Goal: Task Accomplishment & Management: Use online tool/utility

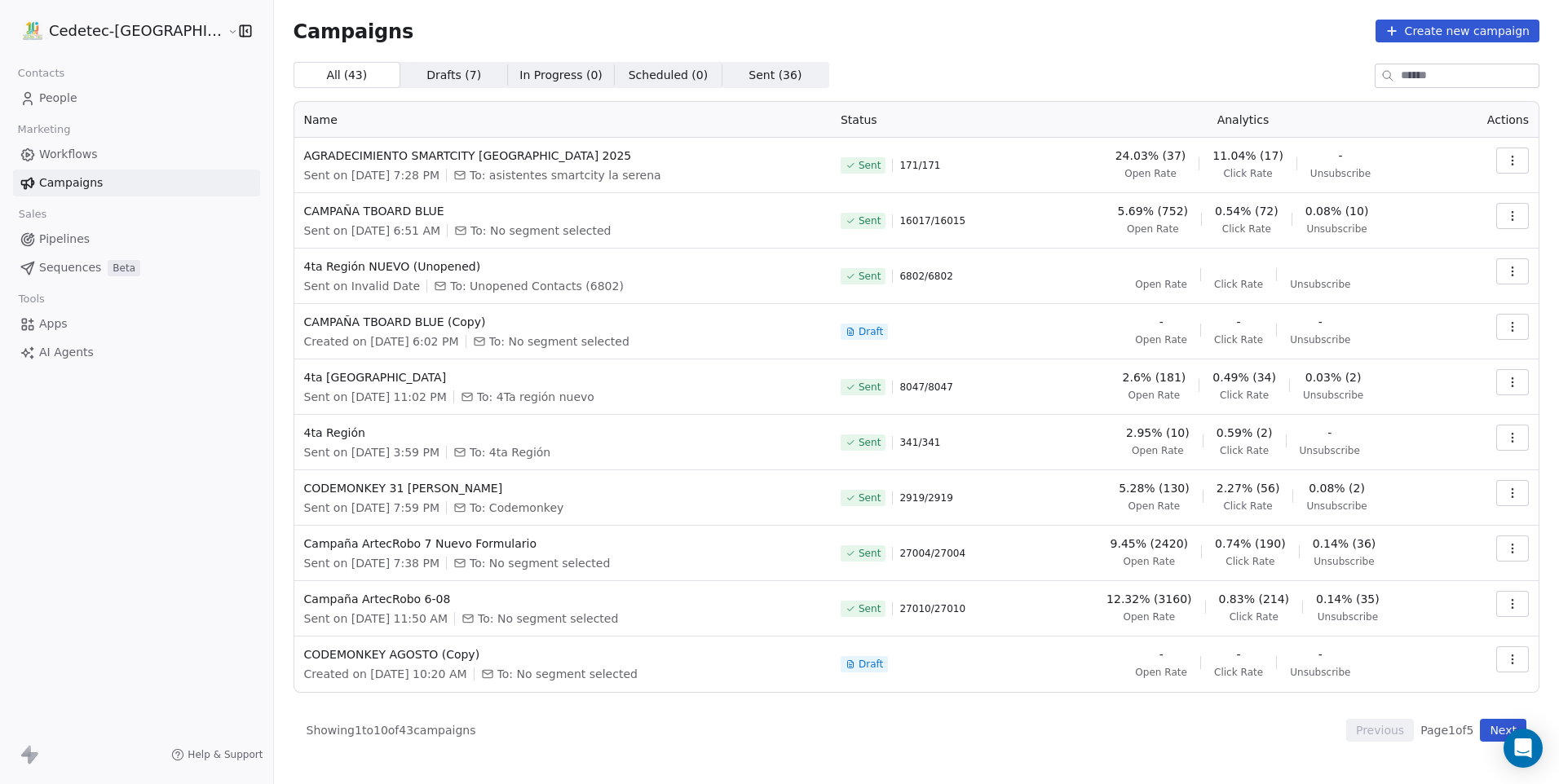
click at [46, 189] on span "Campaigns" at bounding box center [70, 183] width 64 height 17
click at [80, 94] on link "People" at bounding box center [137, 98] width 248 height 27
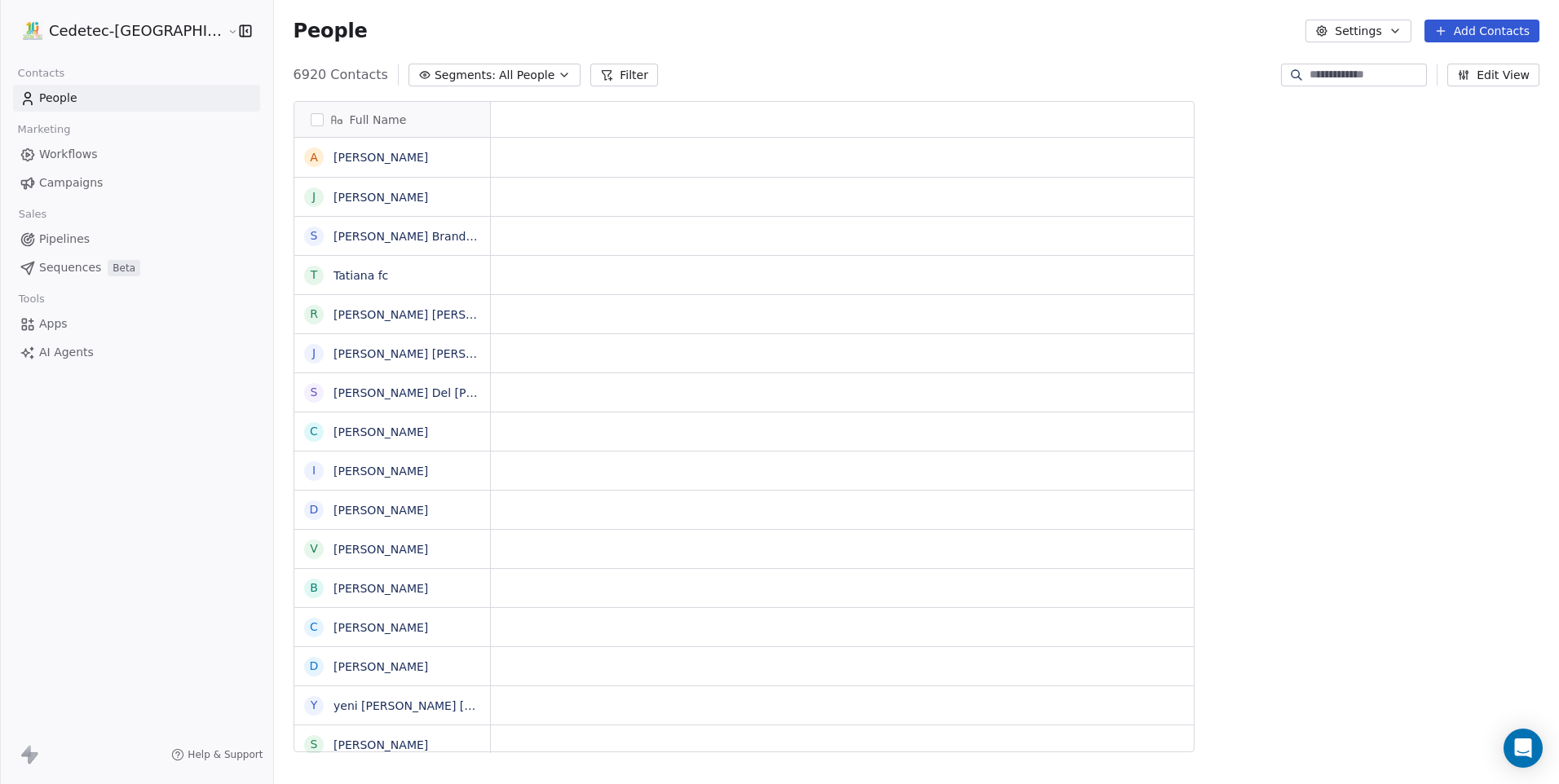
scroll to position [678, 1327]
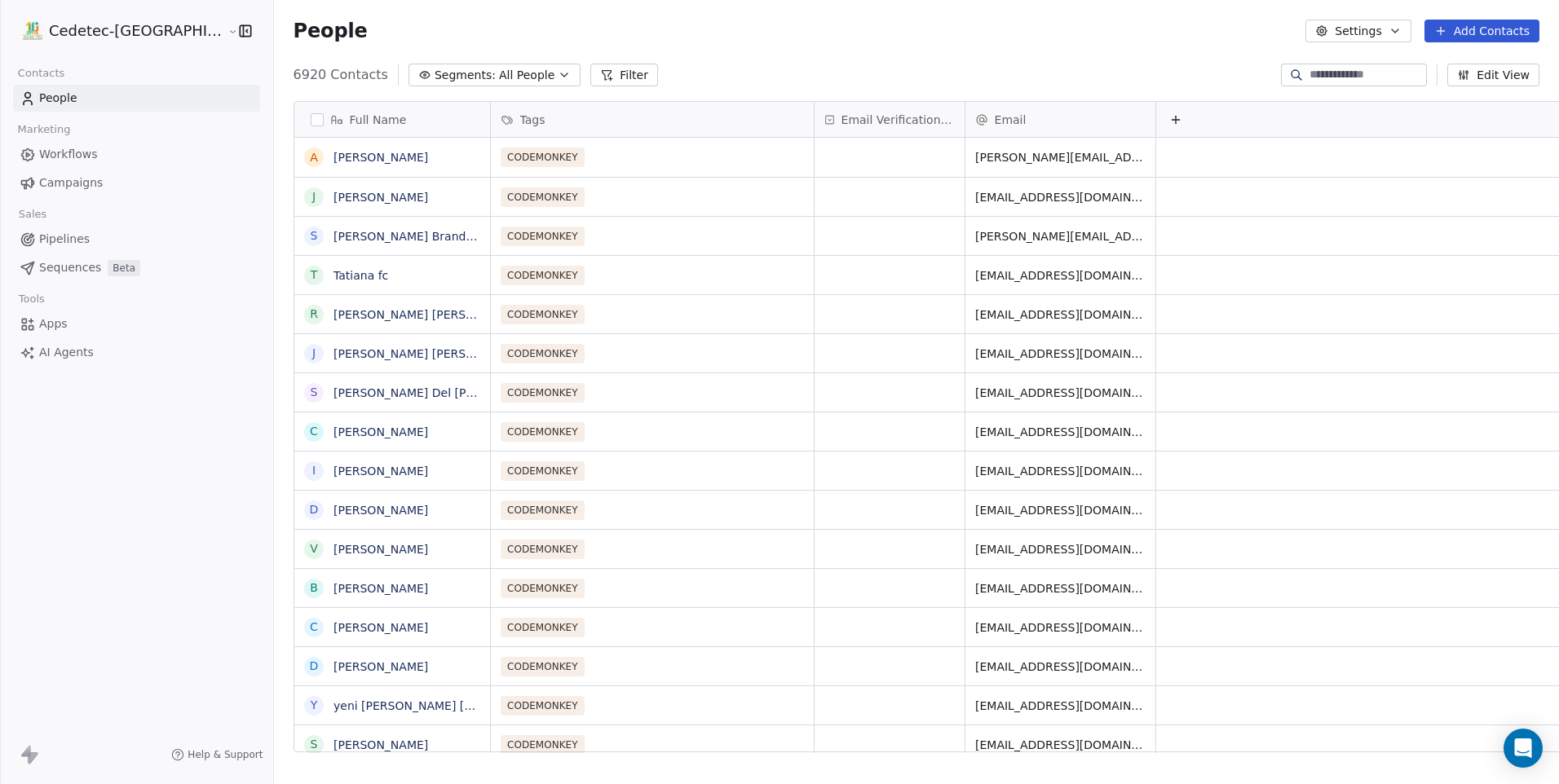
click at [96, 180] on span "Campaigns" at bounding box center [70, 183] width 64 height 17
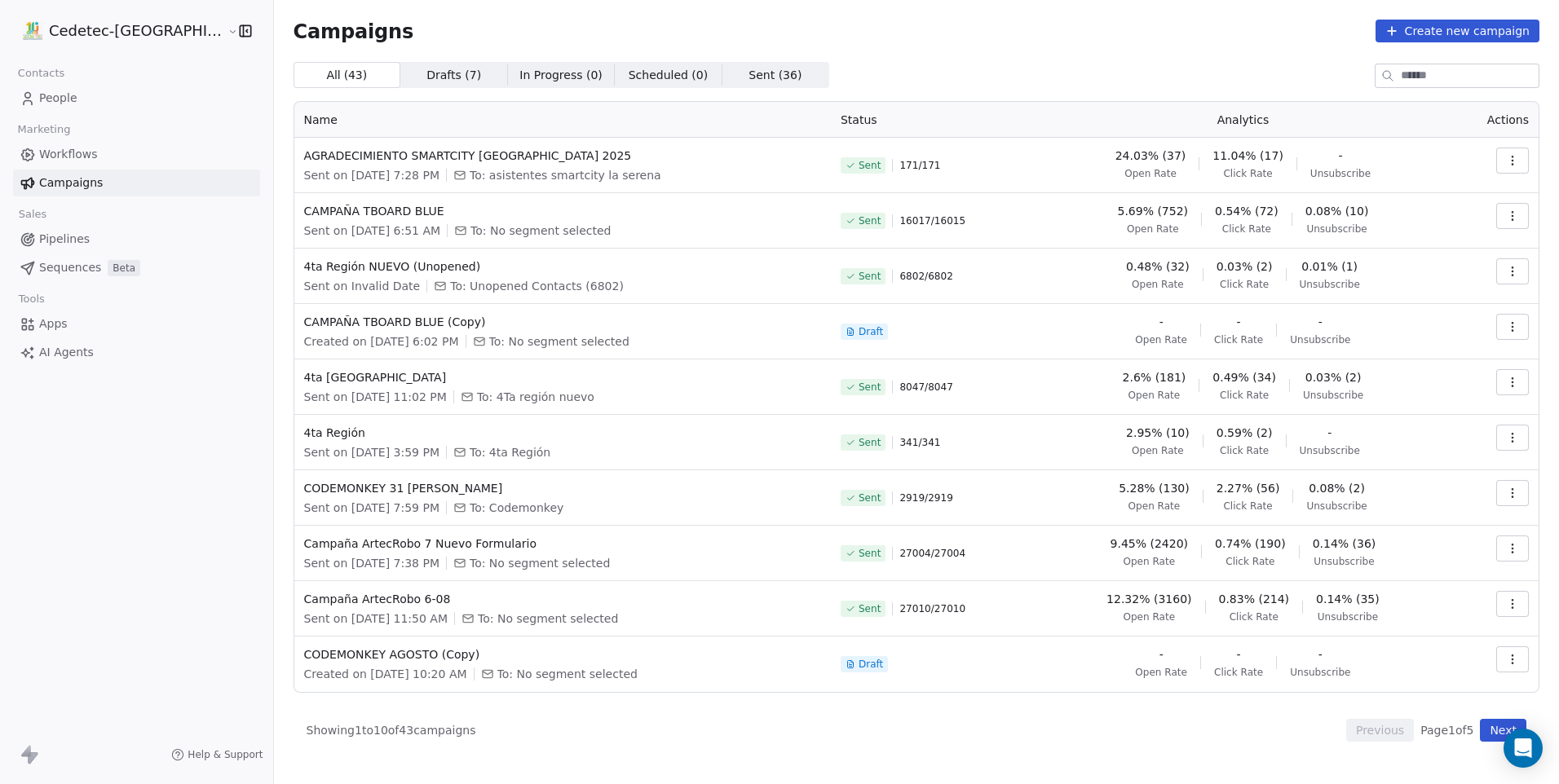
click at [448, 555] on div "[PERSON_NAME] ArtecRobo 7 Nuevo Formulario Sent on [DATE] 7:38 PM To: No segmen…" at bounding box center [562, 554] width 517 height 36
click at [443, 543] on span "Campaña ArtecRobo 7 Nuevo Formulario" at bounding box center [562, 543] width 517 height 16
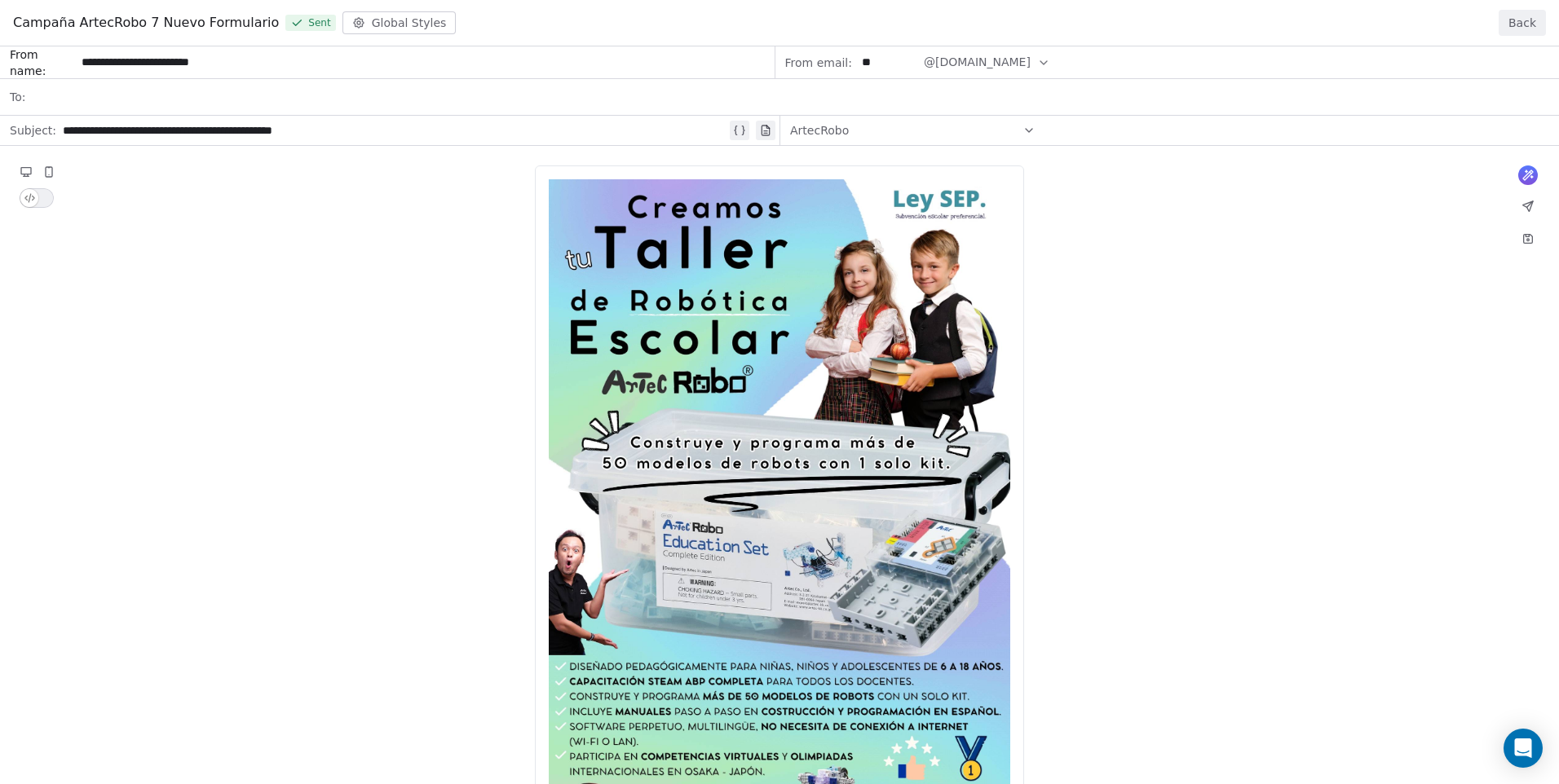
click at [1523, 23] on button "Back" at bounding box center [1522, 23] width 47 height 27
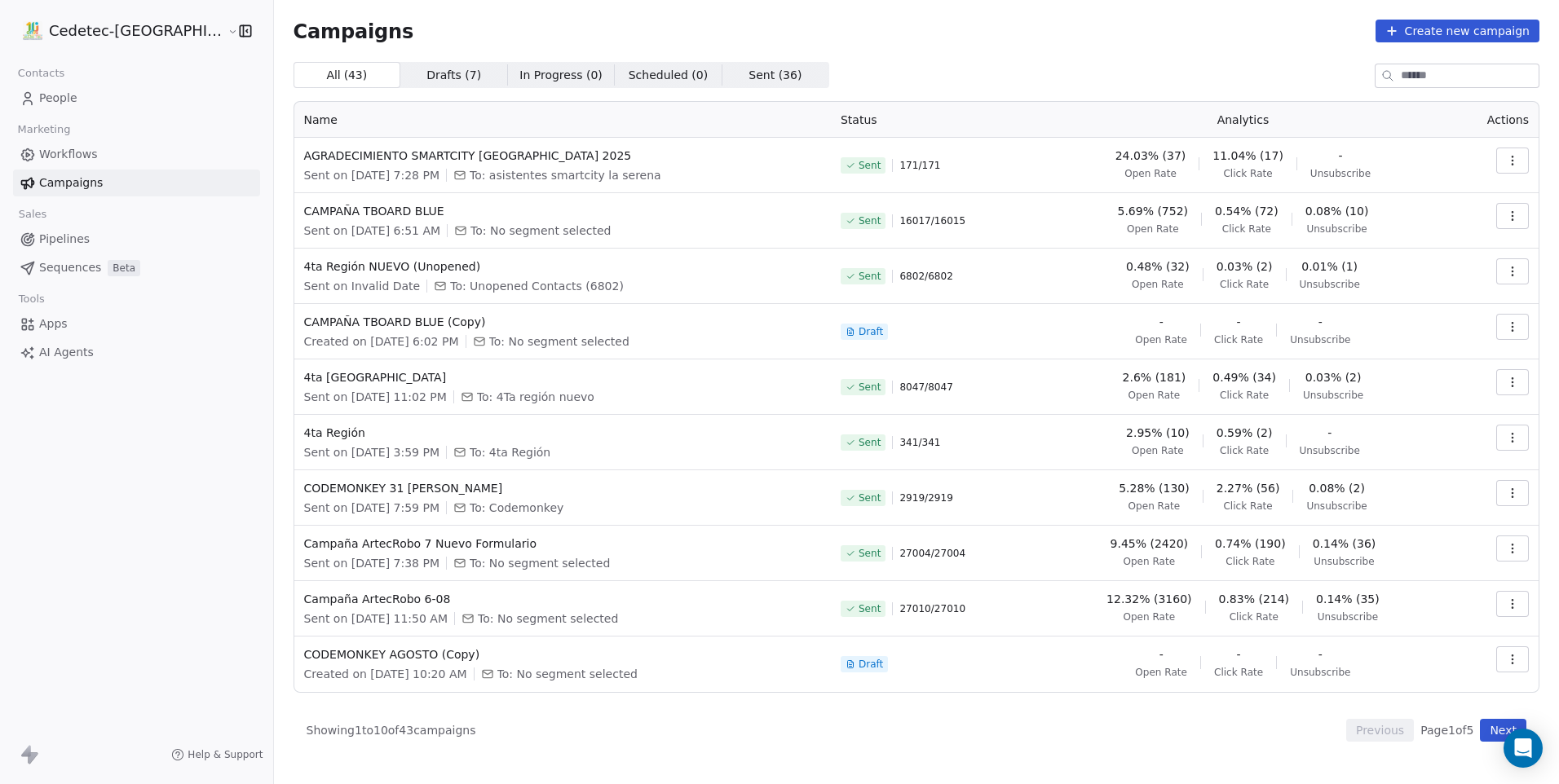
drag, startPoint x: 1510, startPoint y: 545, endPoint x: 1499, endPoint y: 562, distance: 20.2
click at [1509, 545] on icon "button" at bounding box center [1513, 549] width 13 height 13
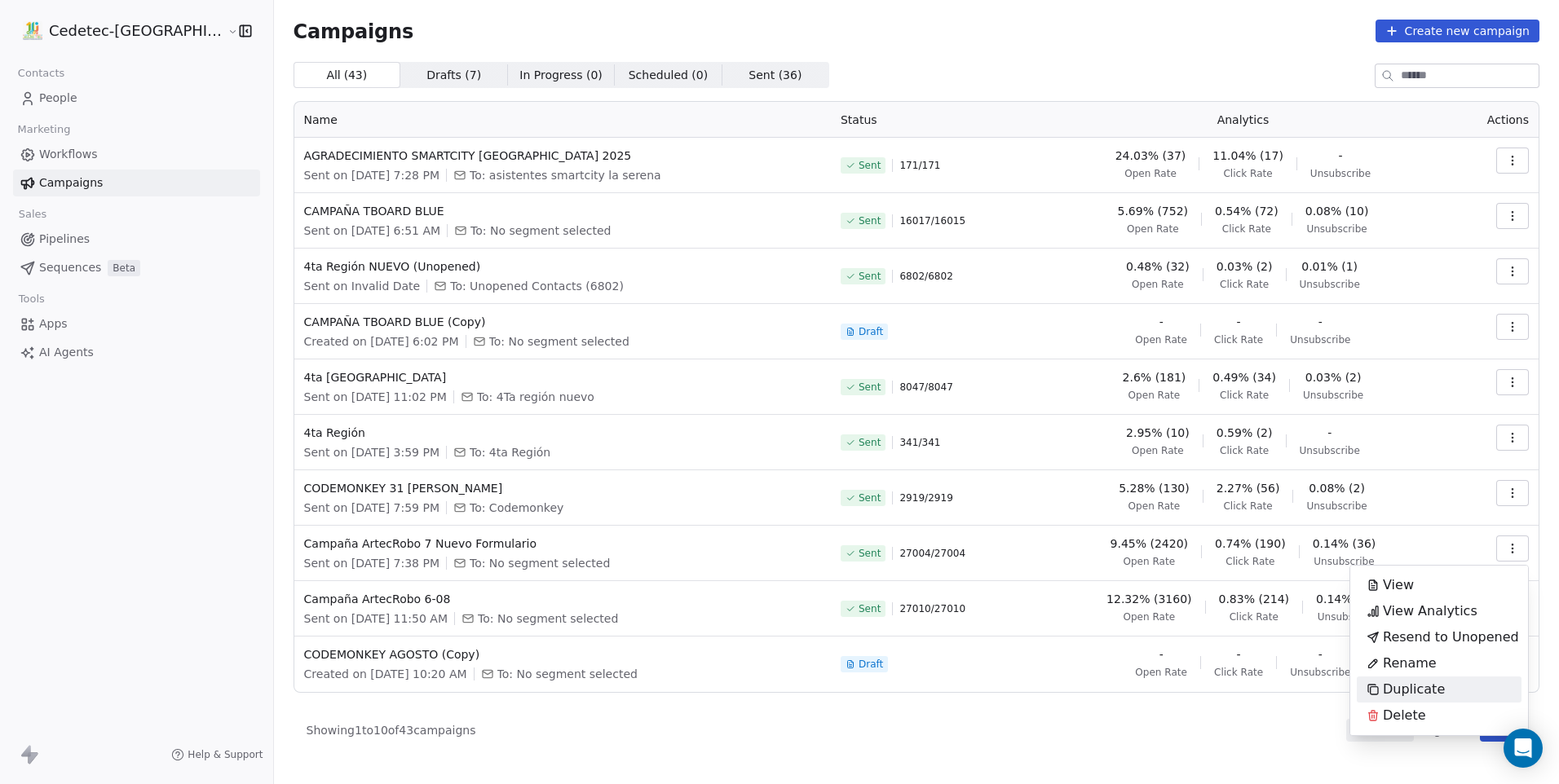
click at [1414, 678] on div "Duplicate" at bounding box center [1405, 690] width 98 height 27
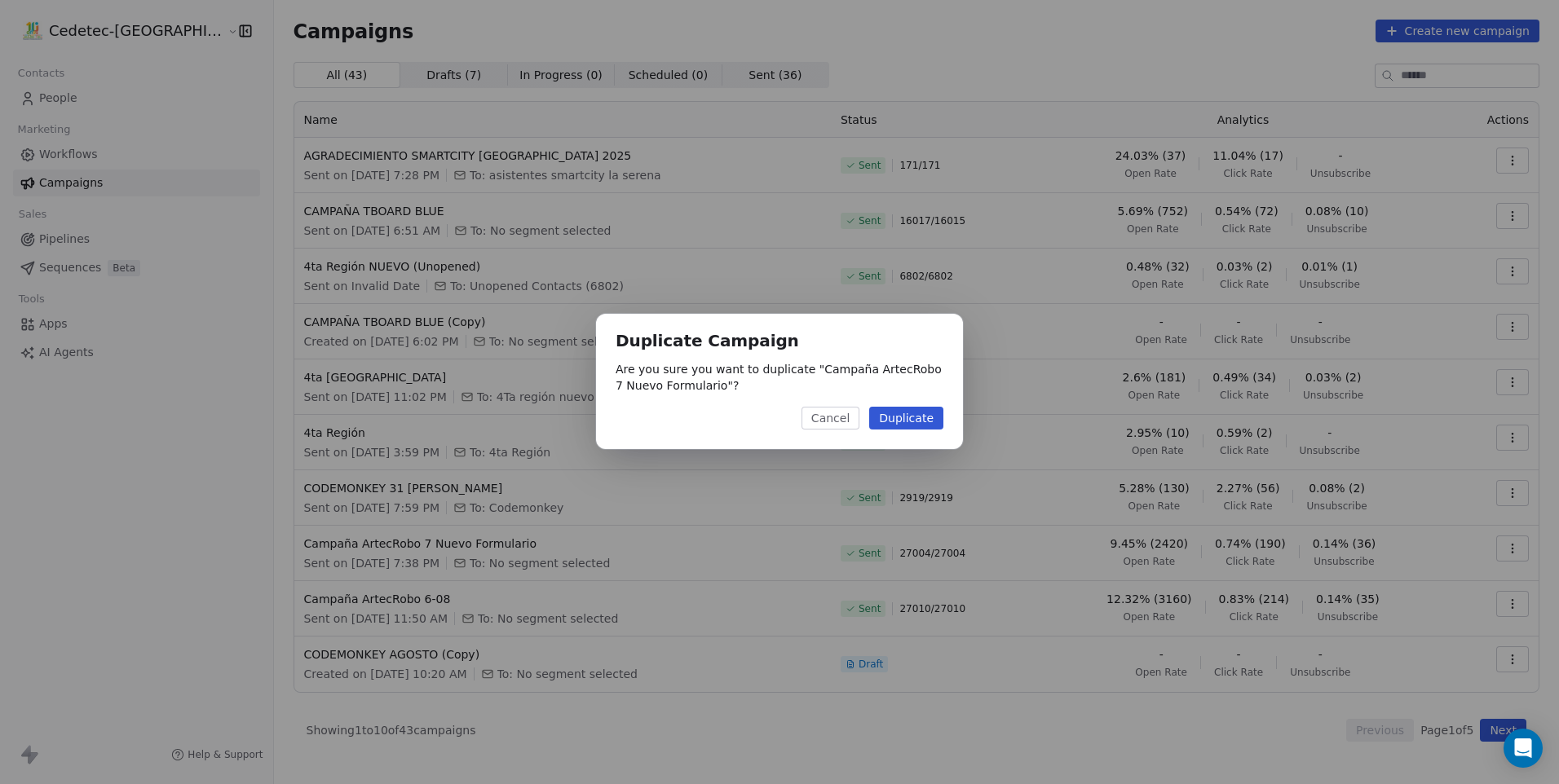
click at [917, 417] on button "Duplicate" at bounding box center [907, 418] width 74 height 23
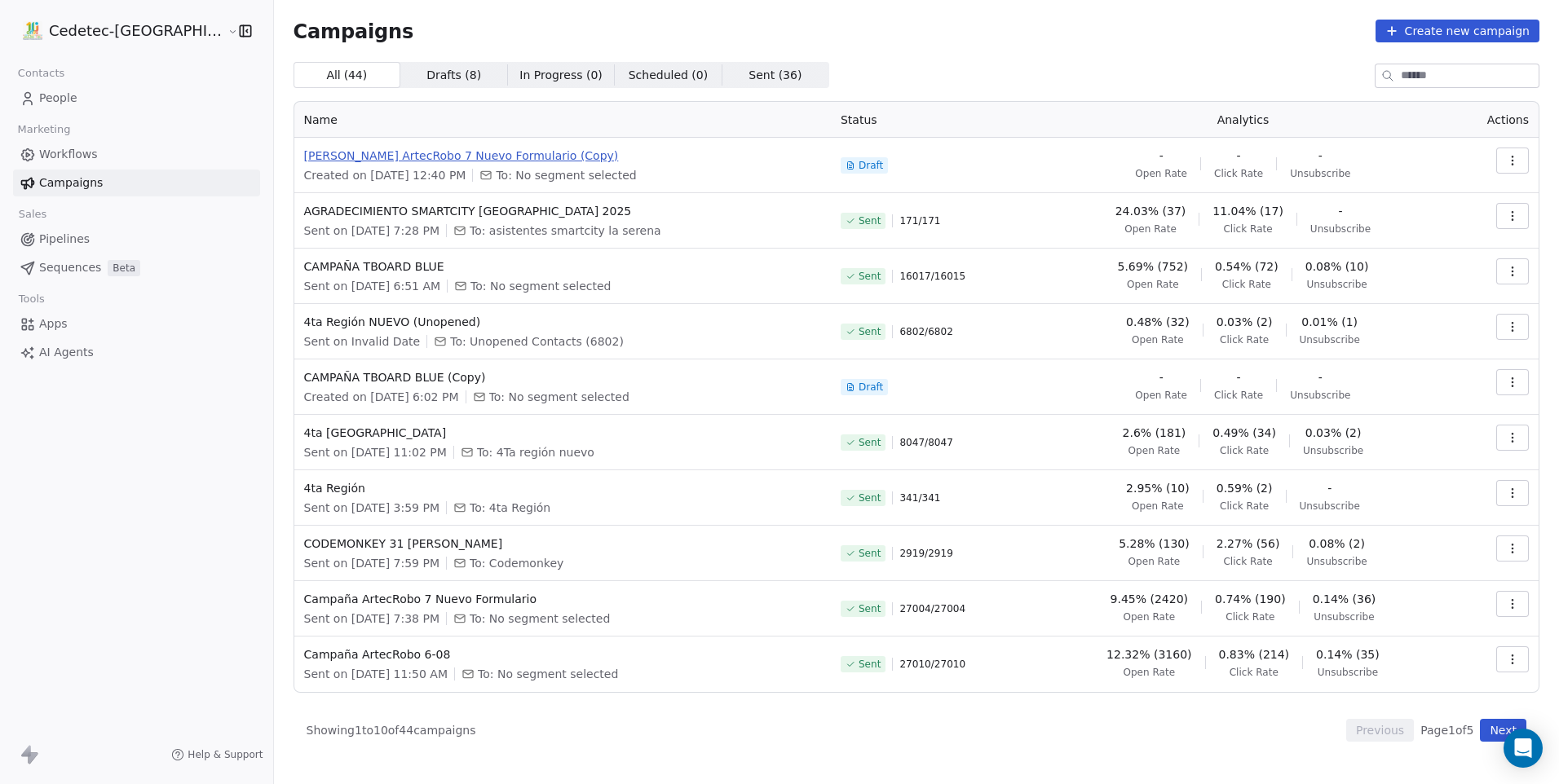
click at [466, 155] on span "[PERSON_NAME] ArtecRobo 7 Nuevo Formulario (Copy)" at bounding box center [562, 155] width 517 height 16
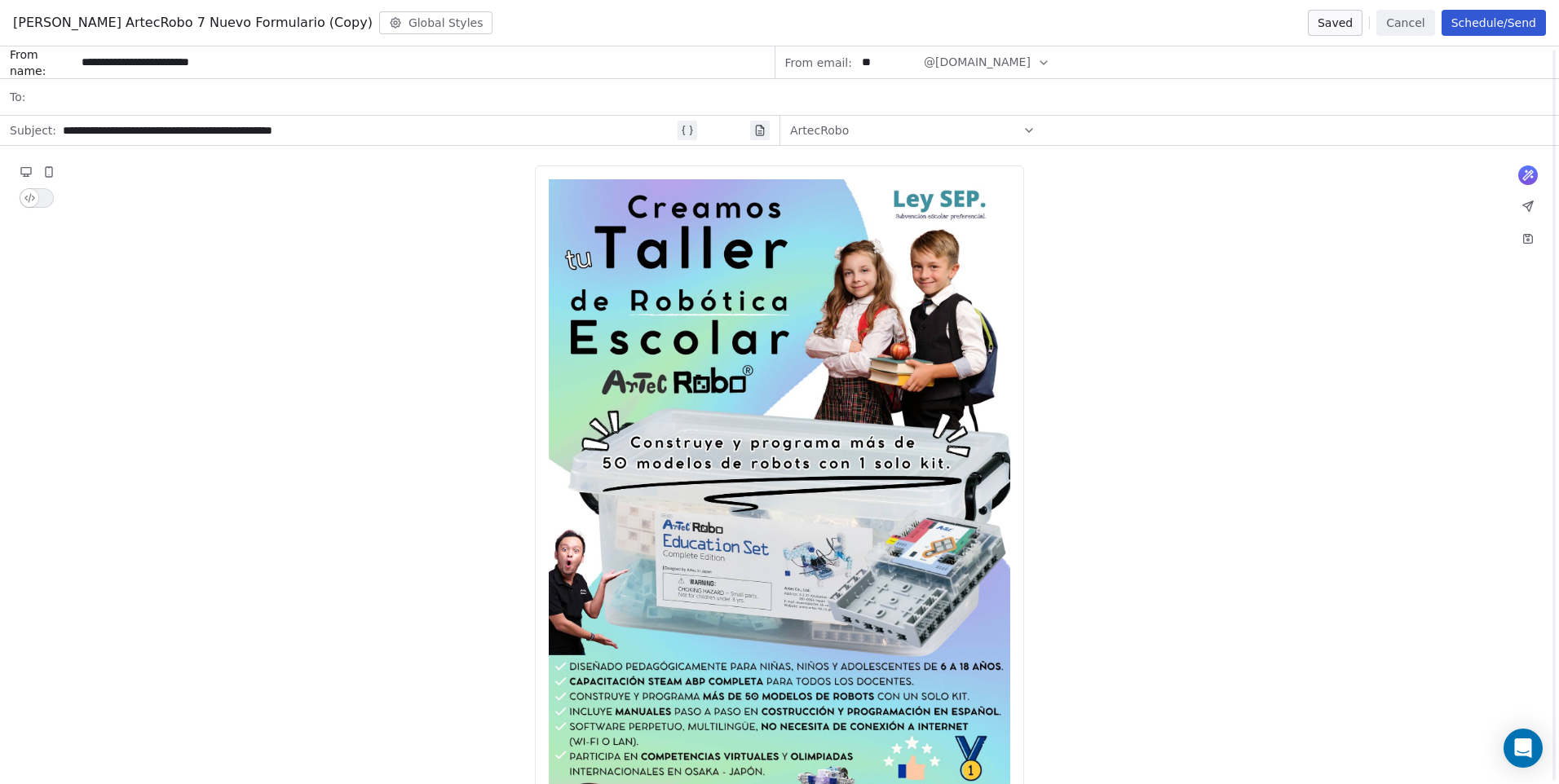
scroll to position [137, 0]
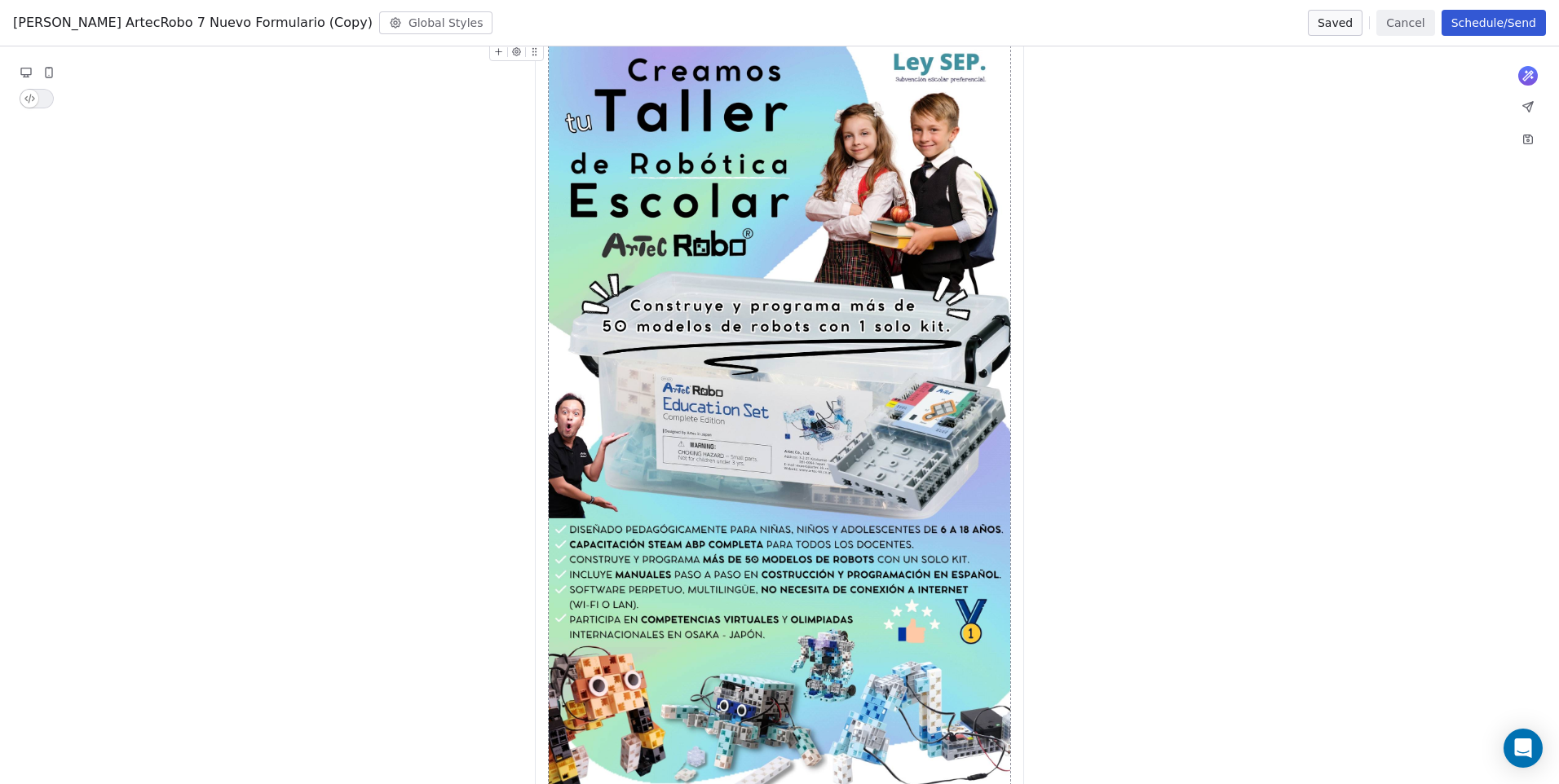
click at [1406, 26] on button "Cancel" at bounding box center [1404, 23] width 58 height 27
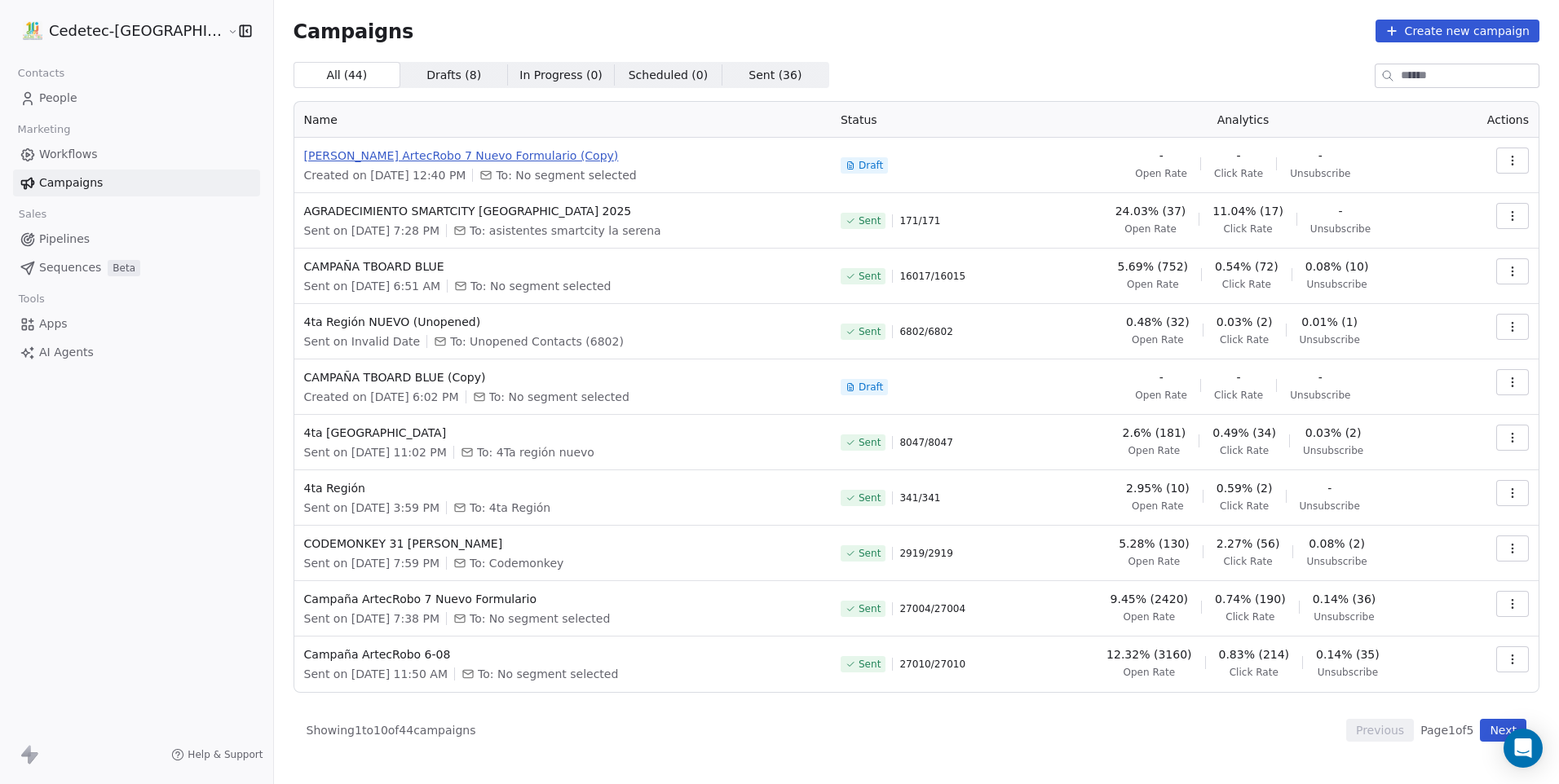
click at [455, 160] on span "[PERSON_NAME] ArtecRobo 7 Nuevo Formulario (Copy)" at bounding box center [562, 155] width 517 height 16
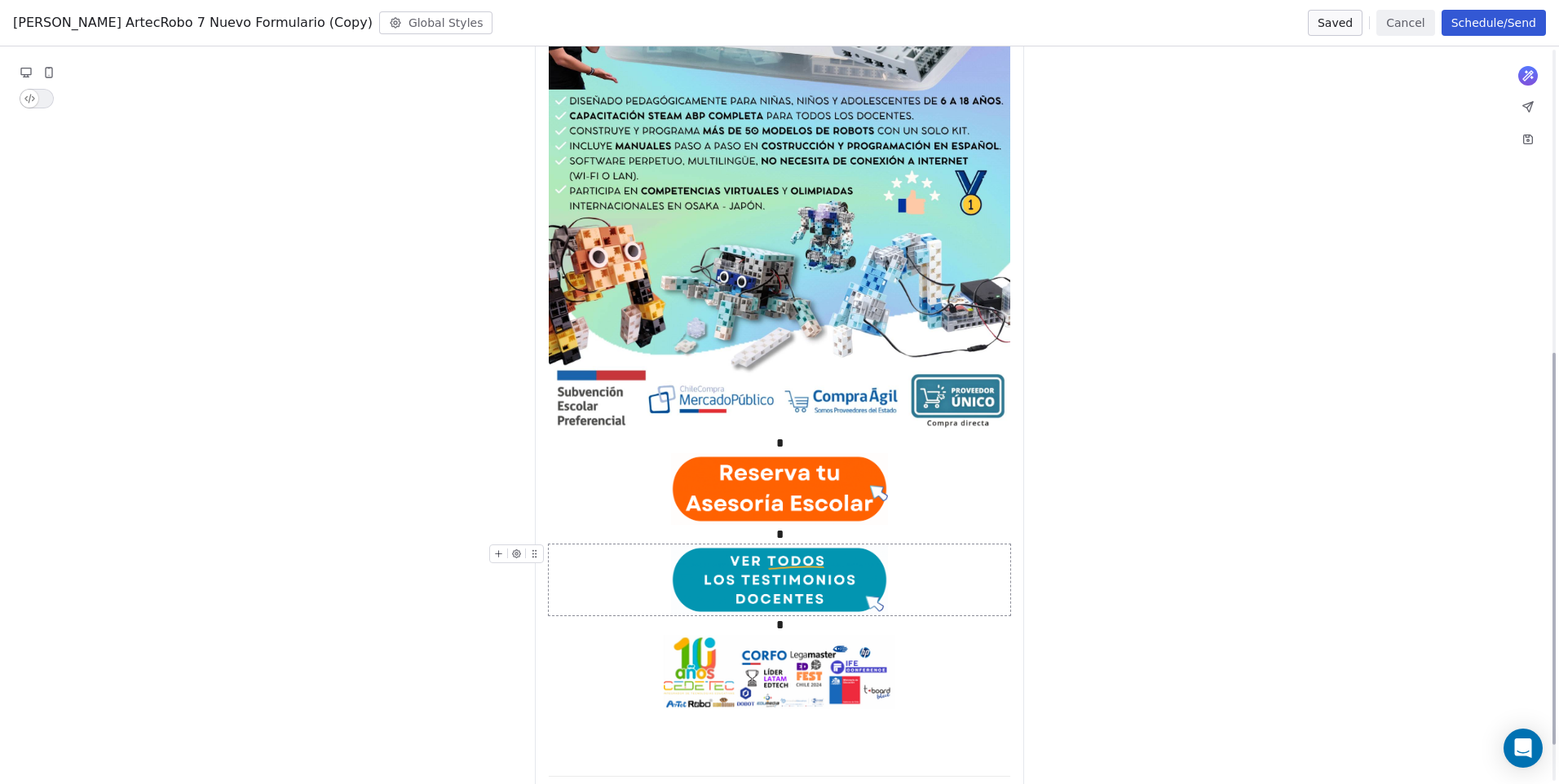
scroll to position [571, 0]
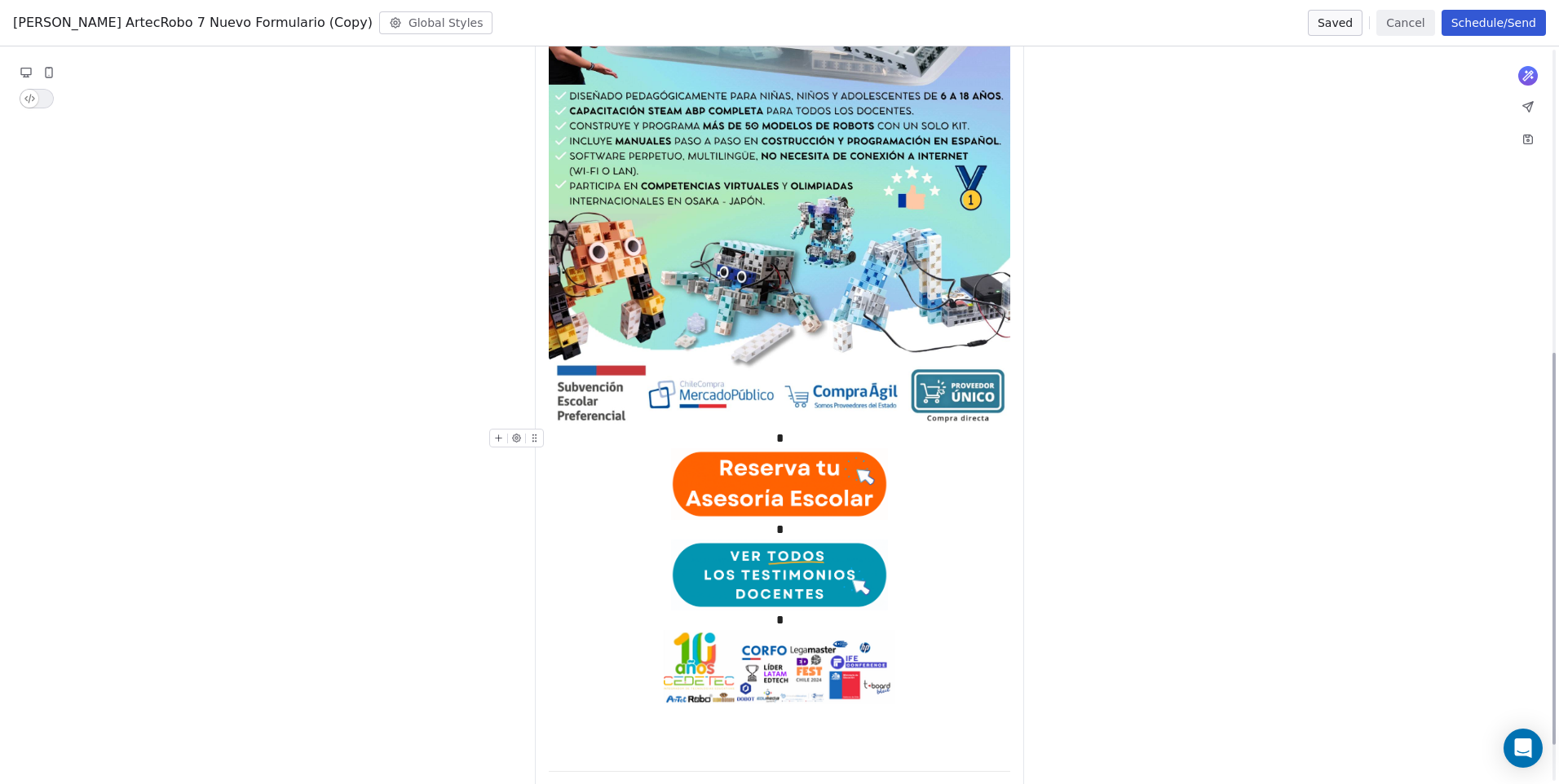
click at [794, 438] on div "*" at bounding box center [780, 438] width 462 height 20
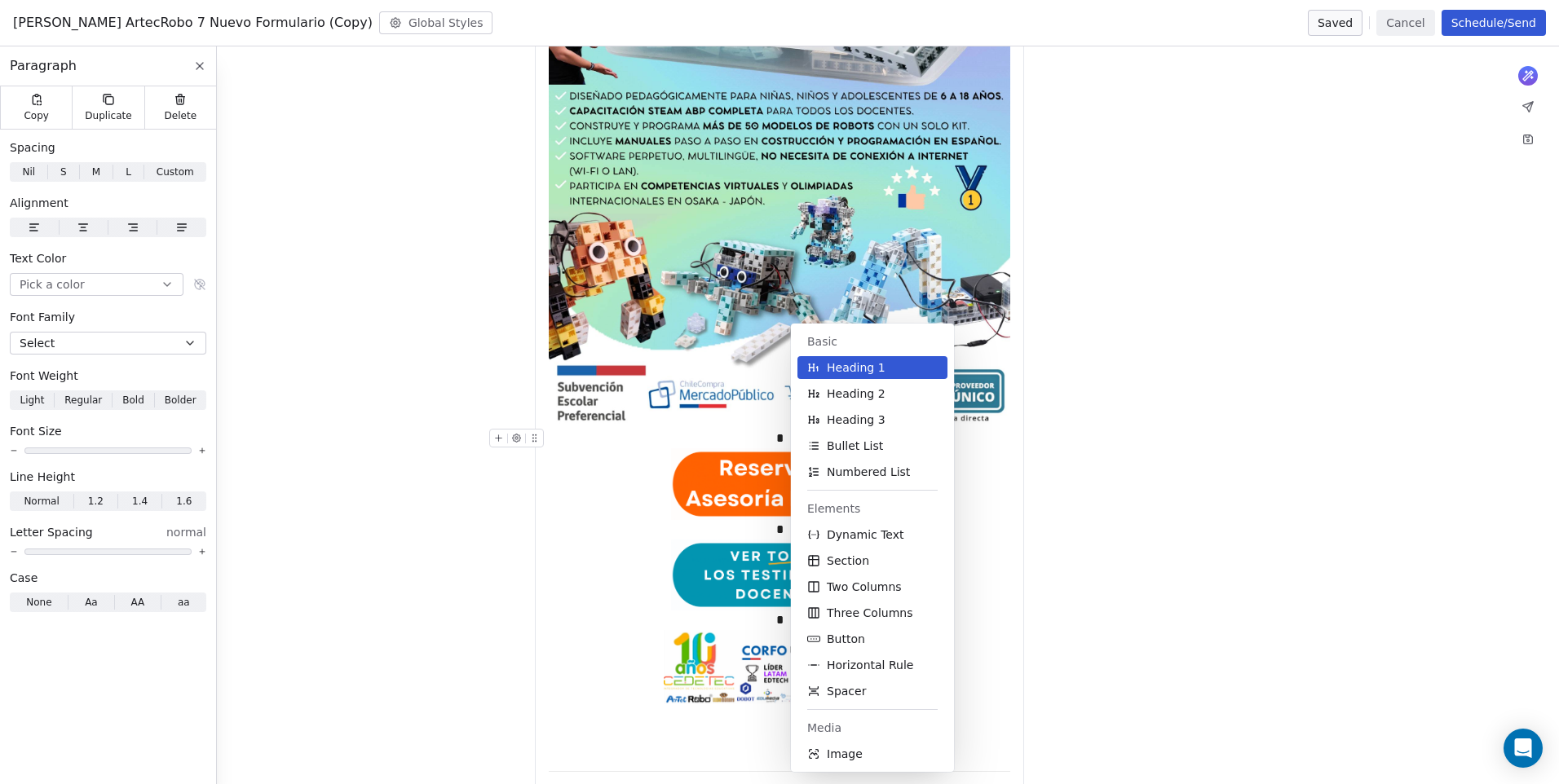
click at [803, 438] on body "Cedetec-[GEOGRAPHIC_DATA] Contacts People Marketing Workflows Campaigns Sales P…" at bounding box center [780, 392] width 1559 height 784
click at [785, 438] on div "*" at bounding box center [780, 438] width 462 height 20
click at [788, 527] on div "*" at bounding box center [780, 530] width 462 height 20
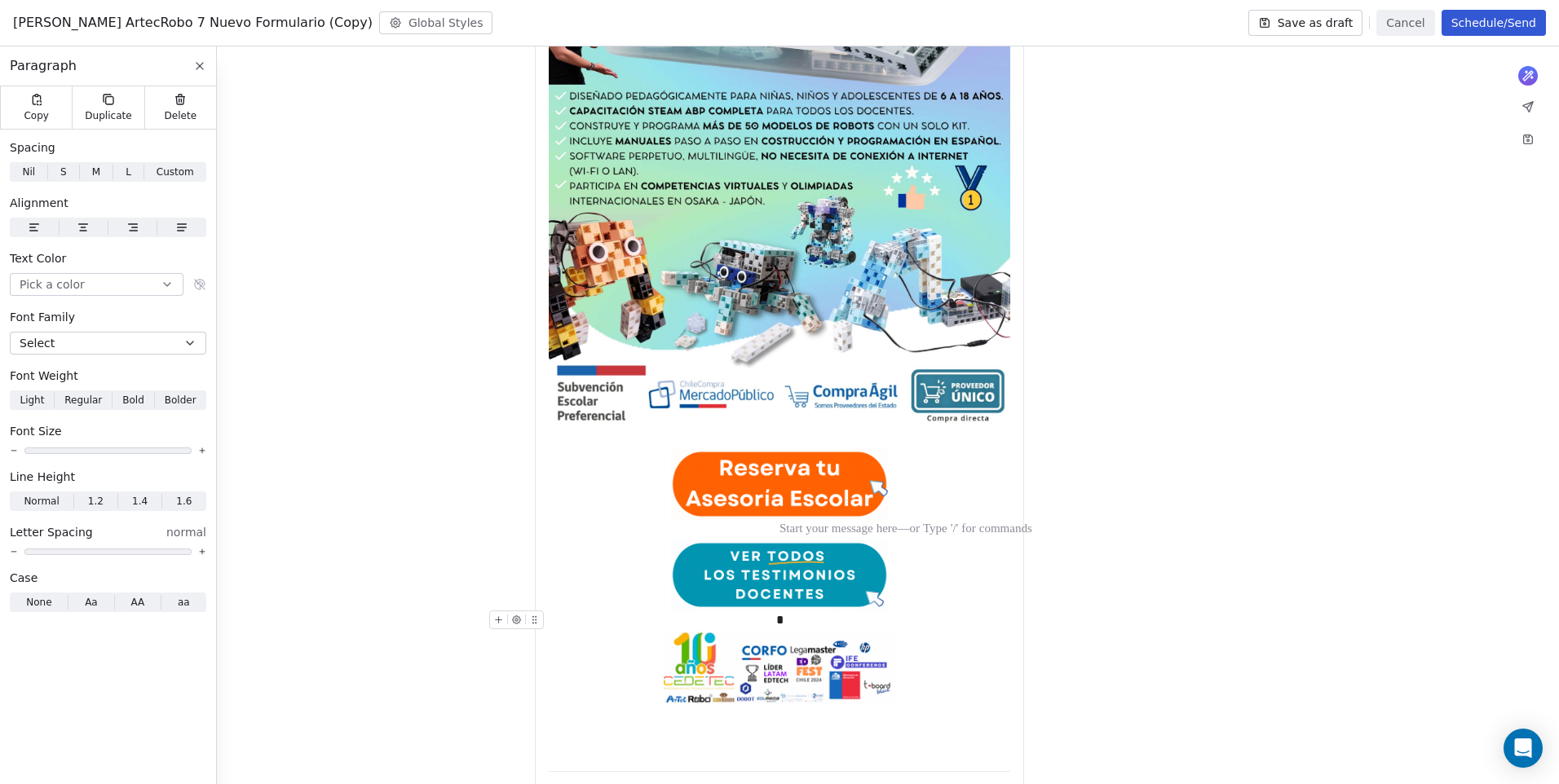
click at [790, 625] on div "*" at bounding box center [780, 620] width 462 height 20
click at [445, 509] on div "What would you like to create email about? or Cedetec-[GEOGRAPHIC_DATA], [STREE…" at bounding box center [780, 213] width 1559 height 1277
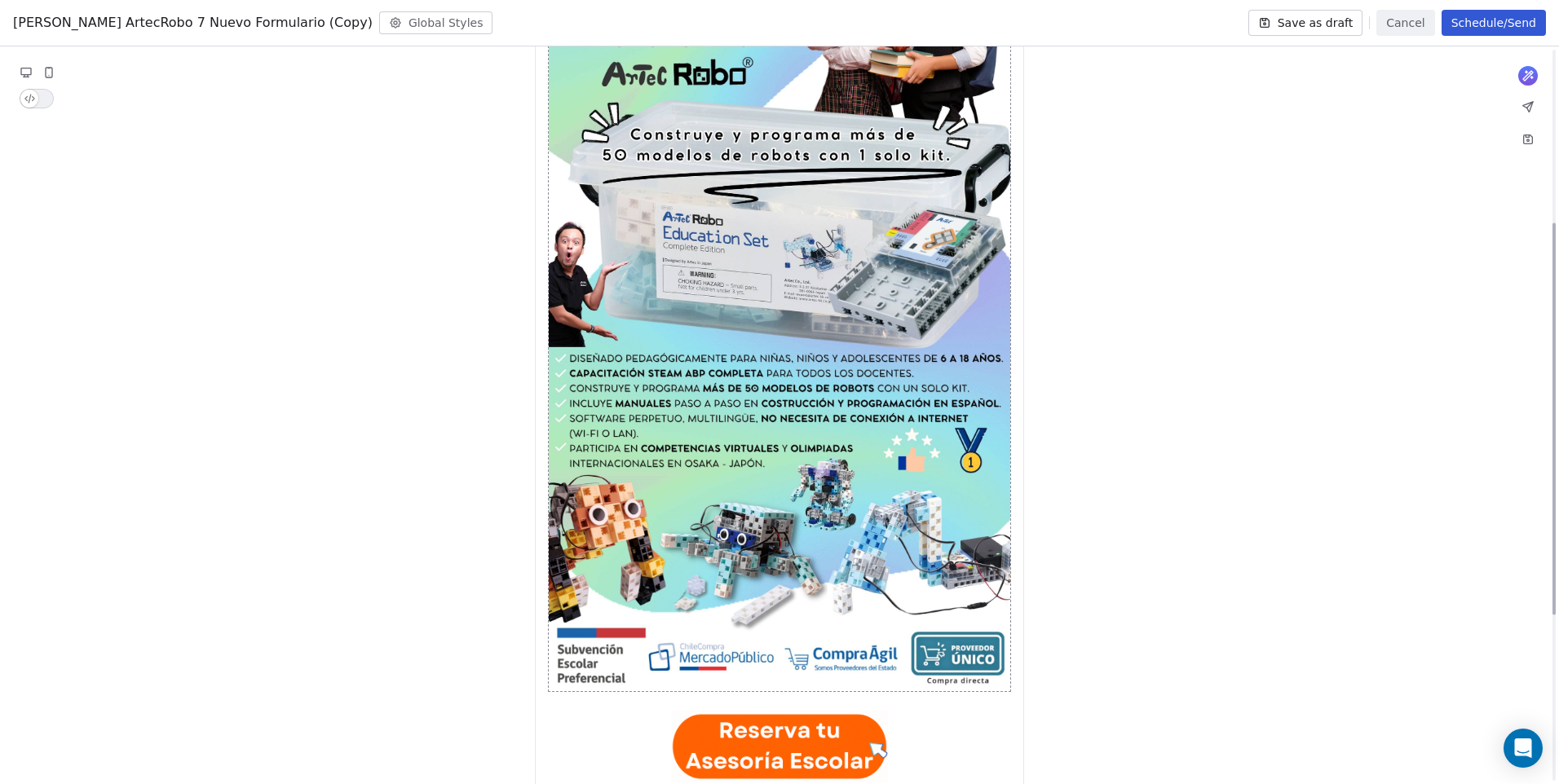
scroll to position [326, 0]
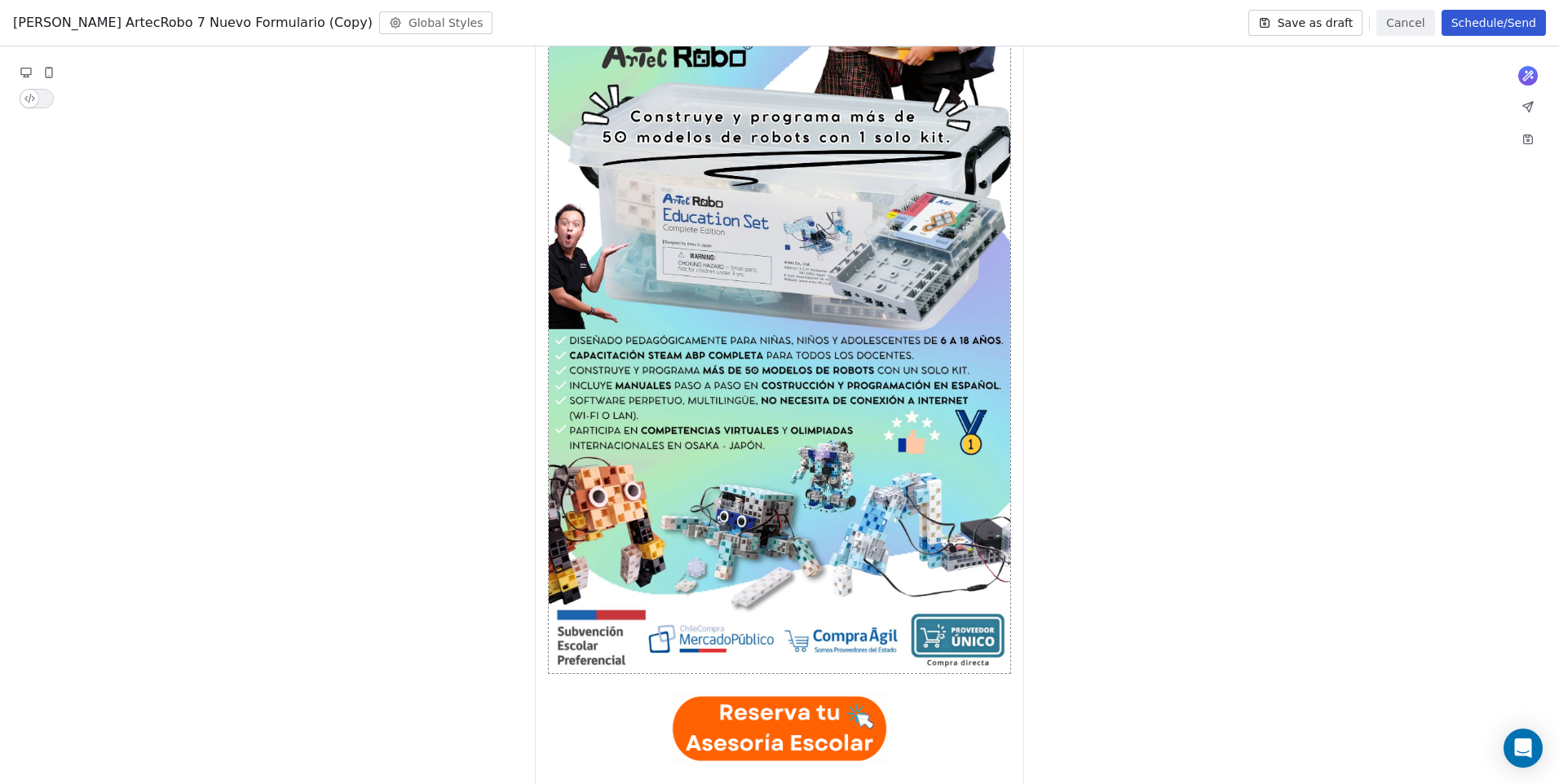
drag, startPoint x: 703, startPoint y: 468, endPoint x: 724, endPoint y: 409, distance: 62.6
click at [724, 409] on img at bounding box center [780, 263] width 462 height 820
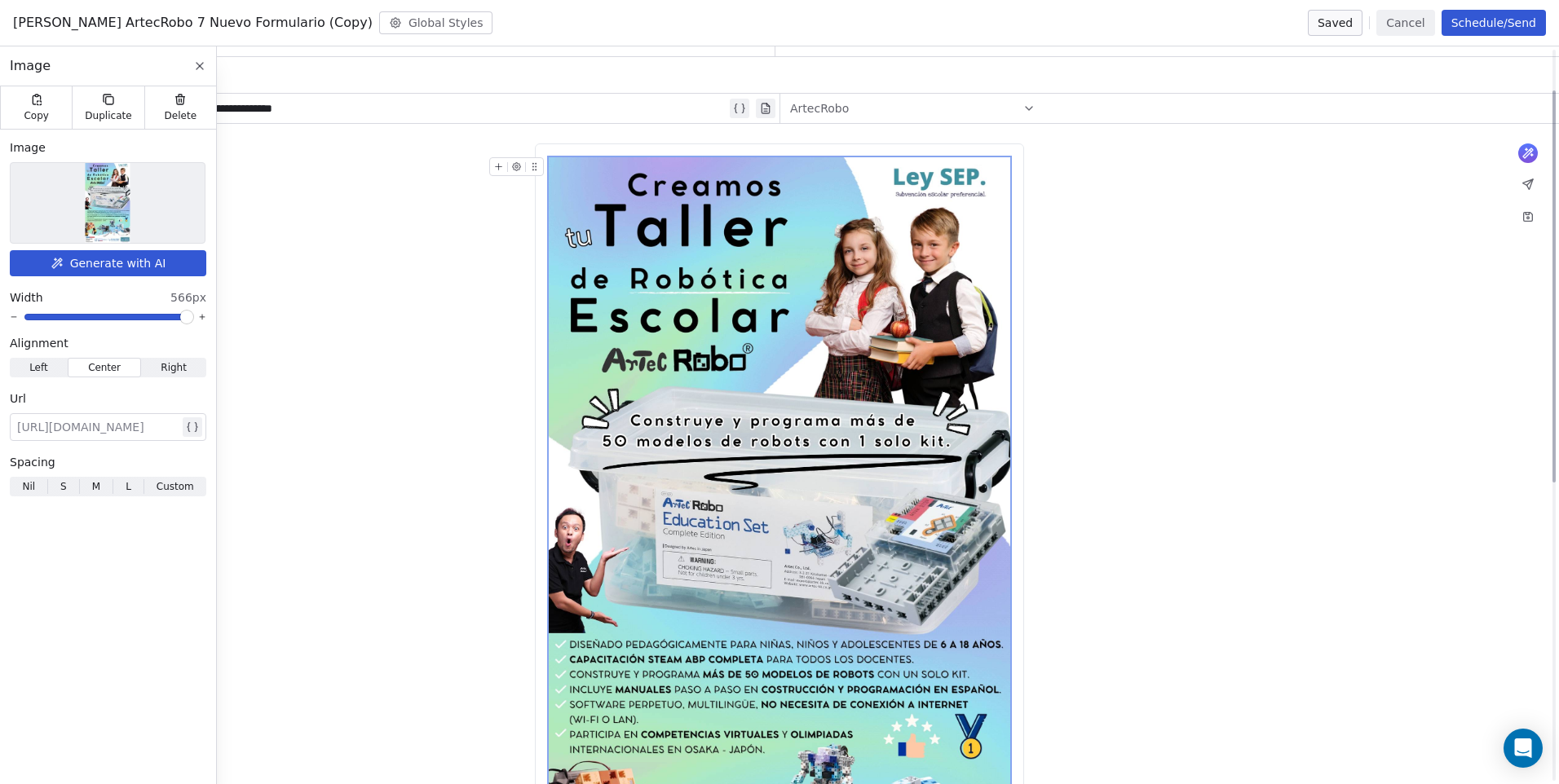
scroll to position [0, 0]
